Goal: Information Seeking & Learning: Learn about a topic

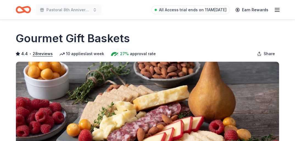
scroll to position [194, 0]
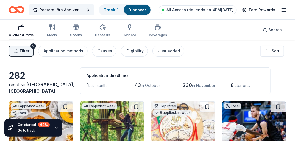
click at [283, 10] on line "button" at bounding box center [284, 10] width 4 height 0
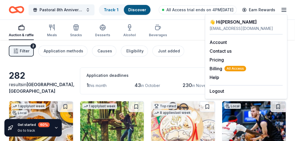
click at [161, 59] on div "Filter 2 Application methods Causes Eligibility Just added Sort" at bounding box center [147, 51] width 295 height 22
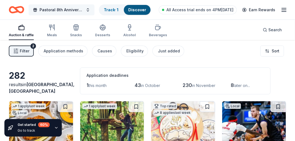
click at [88, 9] on button "Pastoral 8th Anniversary" at bounding box center [62, 9] width 66 height 11
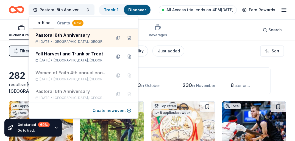
click at [63, 23] on button "Grants New" at bounding box center [70, 23] width 33 height 10
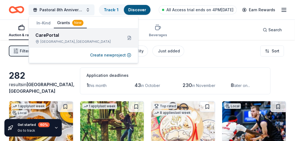
click at [51, 36] on div "CarePortal" at bounding box center [76, 35] width 83 height 7
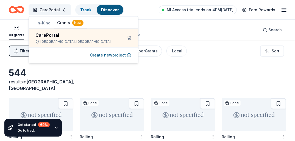
click at [175, 32] on div "All grants ≤ $5k $5k to $20k > $20k Unspecified Search" at bounding box center [148, 30] width 278 height 20
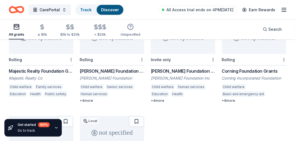
scroll to position [172, 0]
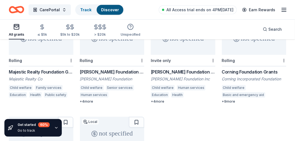
click at [242, 69] on div "Corning Foundation Grants" at bounding box center [254, 72] width 65 height 7
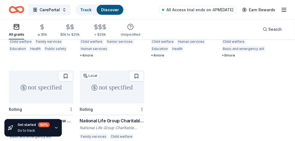
scroll to position [249, 0]
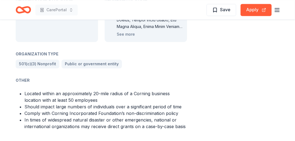
scroll to position [426, 0]
